Goal: Navigation & Orientation: Find specific page/section

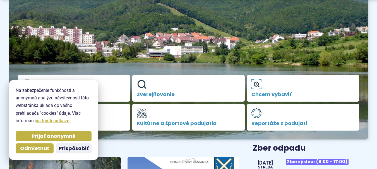
scroll to position [84, 0]
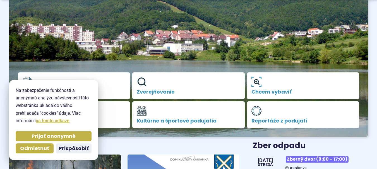
click at [72, 148] on span "Prispôsobiť" at bounding box center [74, 149] width 30 height 6
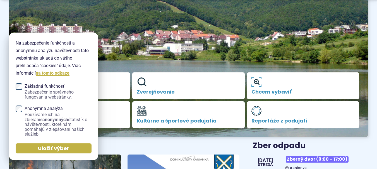
click at [23, 148] on button "Uložiť výber" at bounding box center [54, 149] width 76 height 10
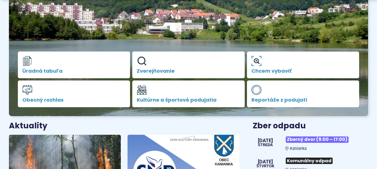
scroll to position [112, 0]
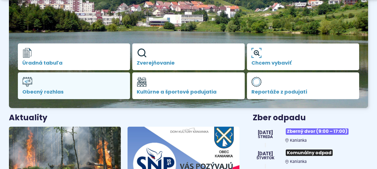
click at [56, 92] on span "Obecný rozhlas" at bounding box center [73, 92] width 103 height 6
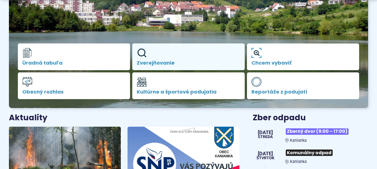
click at [156, 60] on span "Zverejňovanie" at bounding box center [188, 63] width 103 height 6
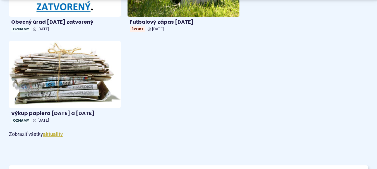
scroll to position [586, 0]
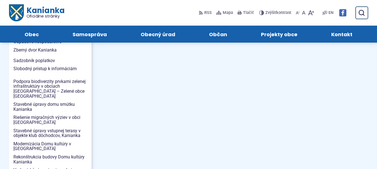
scroll to position [578, 0]
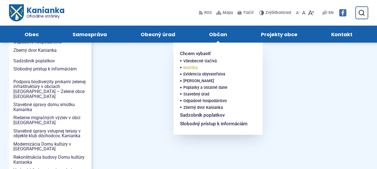
click at [193, 69] on span "Matrika" at bounding box center [190, 68] width 14 height 7
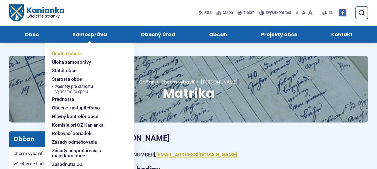
click at [74, 54] on span "Úradná tabuľa" at bounding box center [67, 53] width 30 height 9
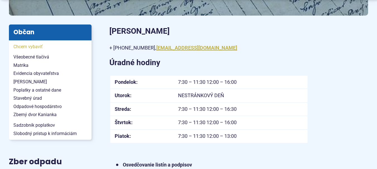
scroll to position [112, 0]
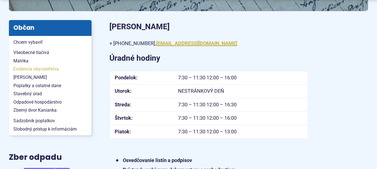
click at [44, 69] on span "Evidencia obyvateľstva" at bounding box center [50, 69] width 74 height 8
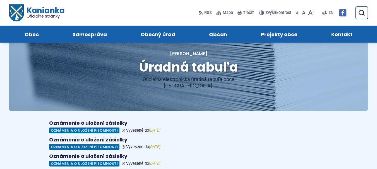
scroll to position [28, 0]
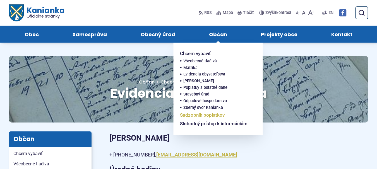
click at [192, 113] on span "Sadzobník poplatkov" at bounding box center [202, 115] width 45 height 9
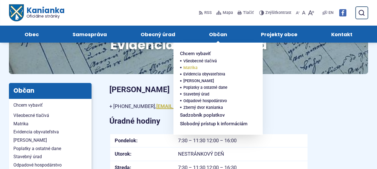
scroll to position [28, 0]
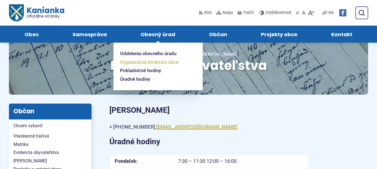
click at [139, 63] on span "Organizačná štruktúra obce" at bounding box center [149, 62] width 59 height 9
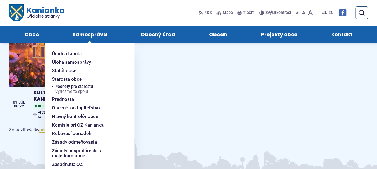
scroll to position [335, 0]
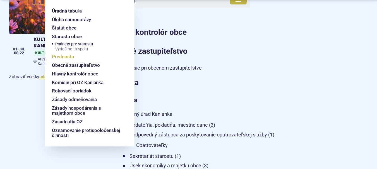
scroll to position [279, 0]
